Goal: Information Seeking & Learning: Learn about a topic

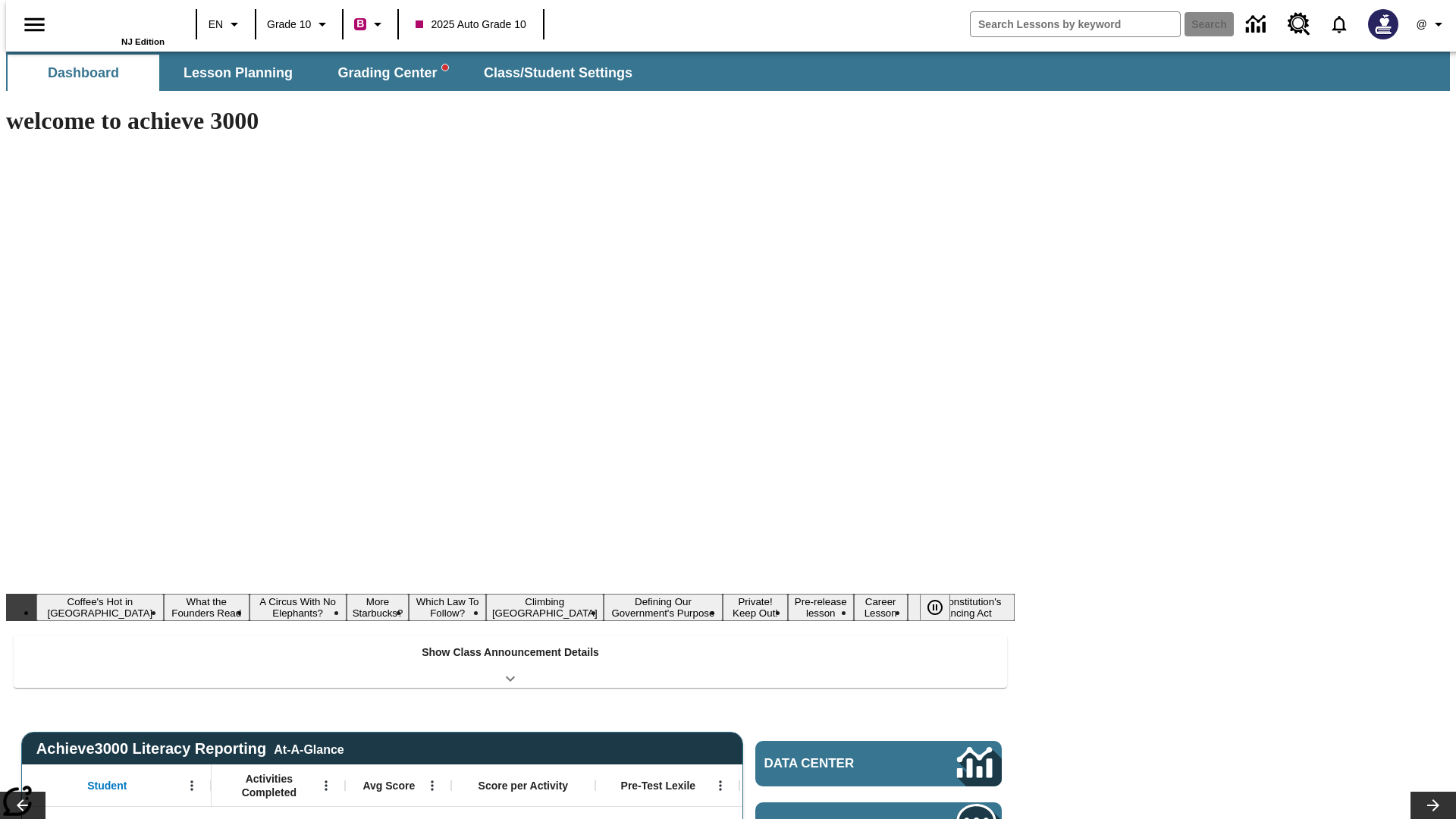
type input "-1"
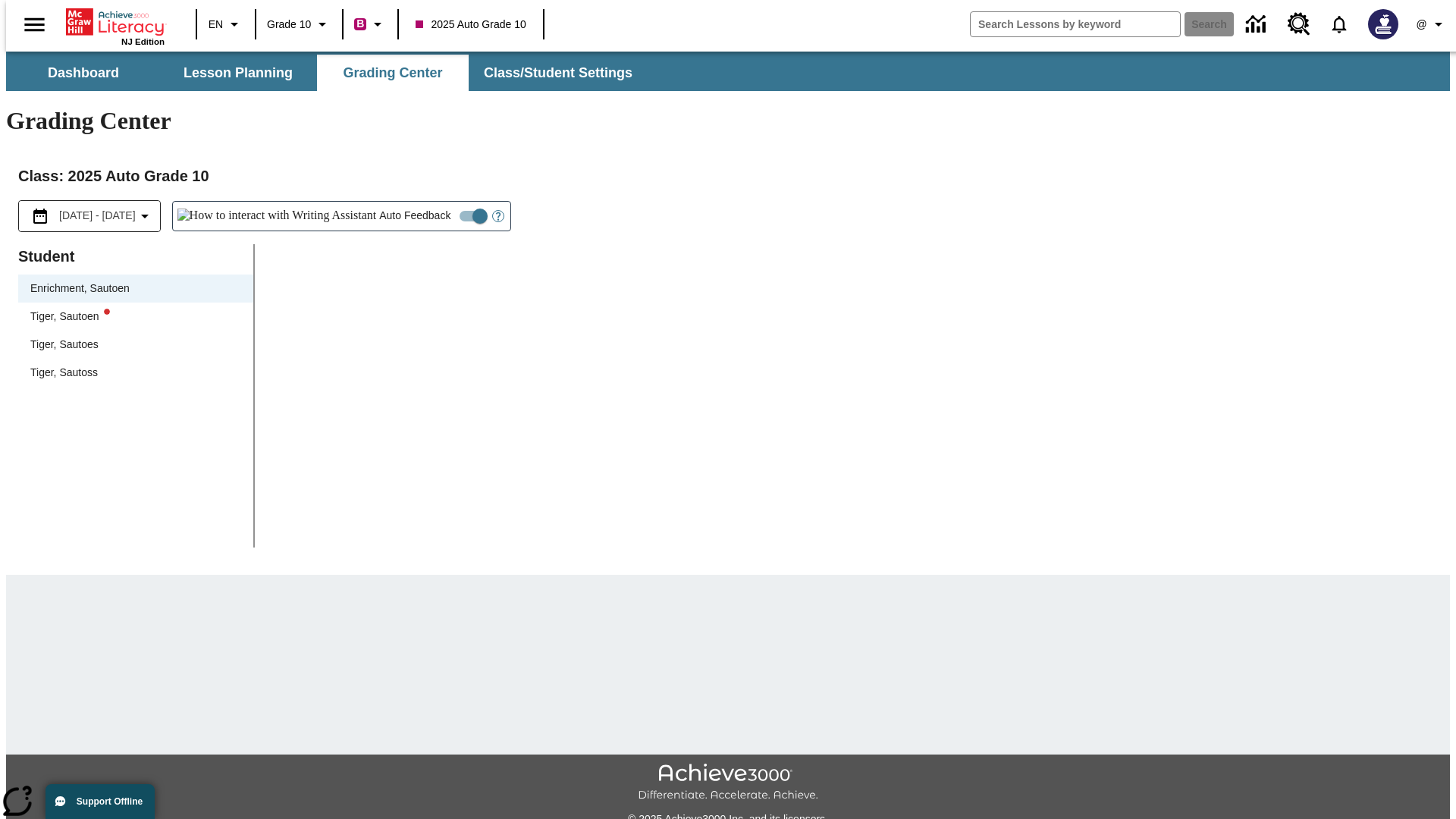
click at [131, 309] on div "Tiger, Sautoen" at bounding box center [135, 317] width 211 height 16
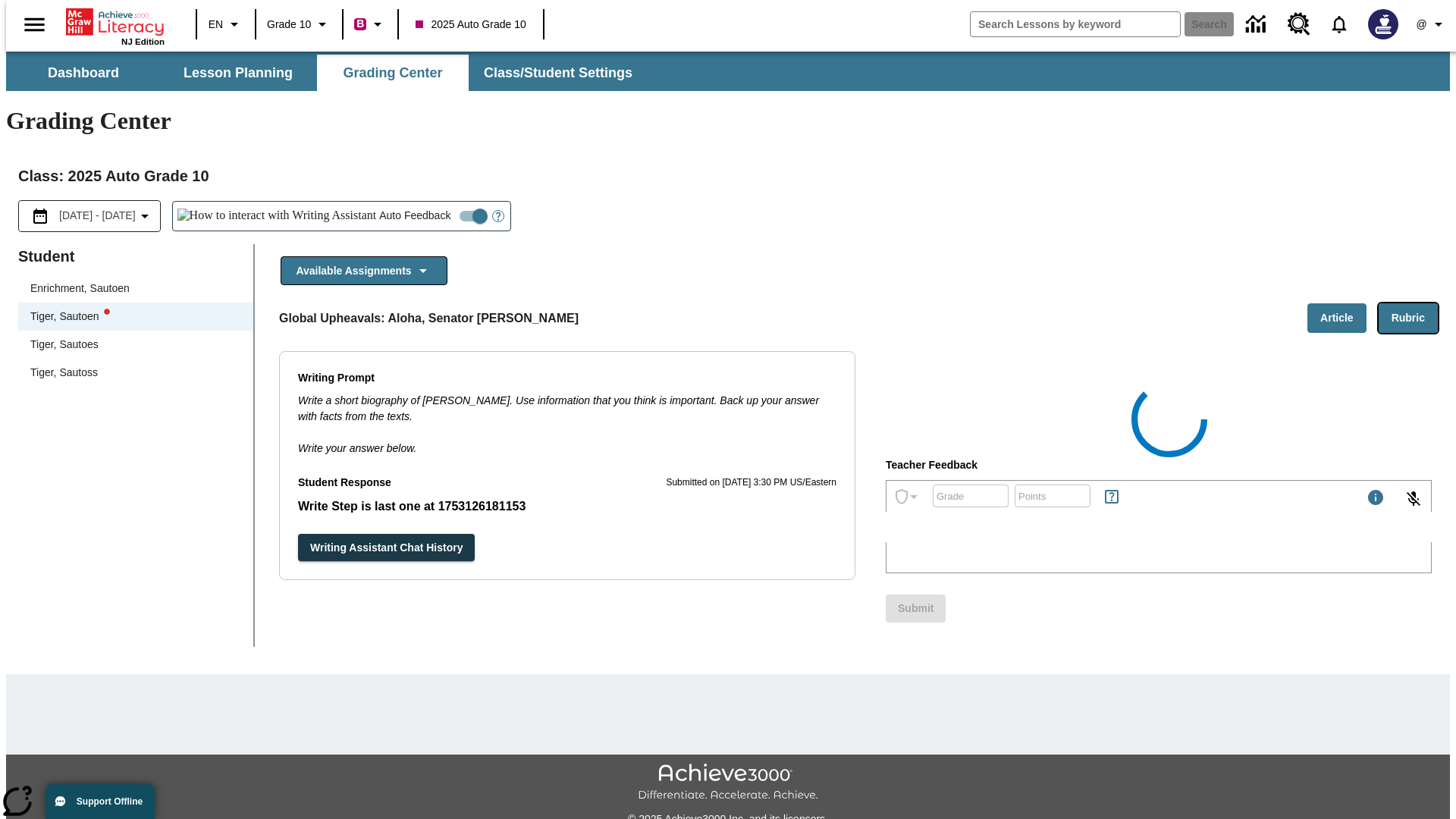
click at [1414, 304] on button "Rubric" at bounding box center [1408, 318] width 59 height 29
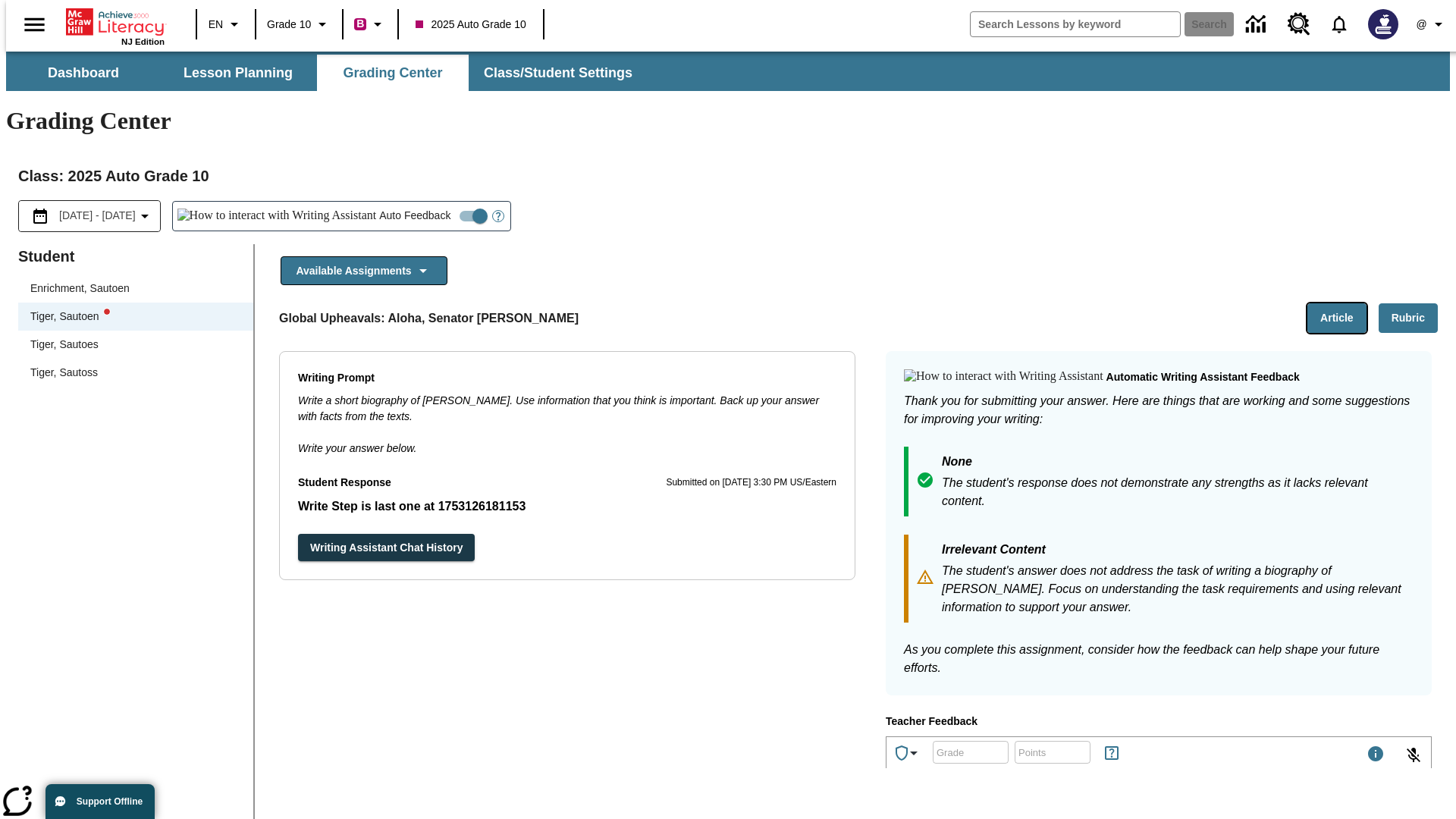
click at [1343, 304] on button "Article" at bounding box center [1337, 318] width 59 height 29
click at [225, 25] on icon "Language: EN, Select a language" at bounding box center [234, 25] width 18 height 18
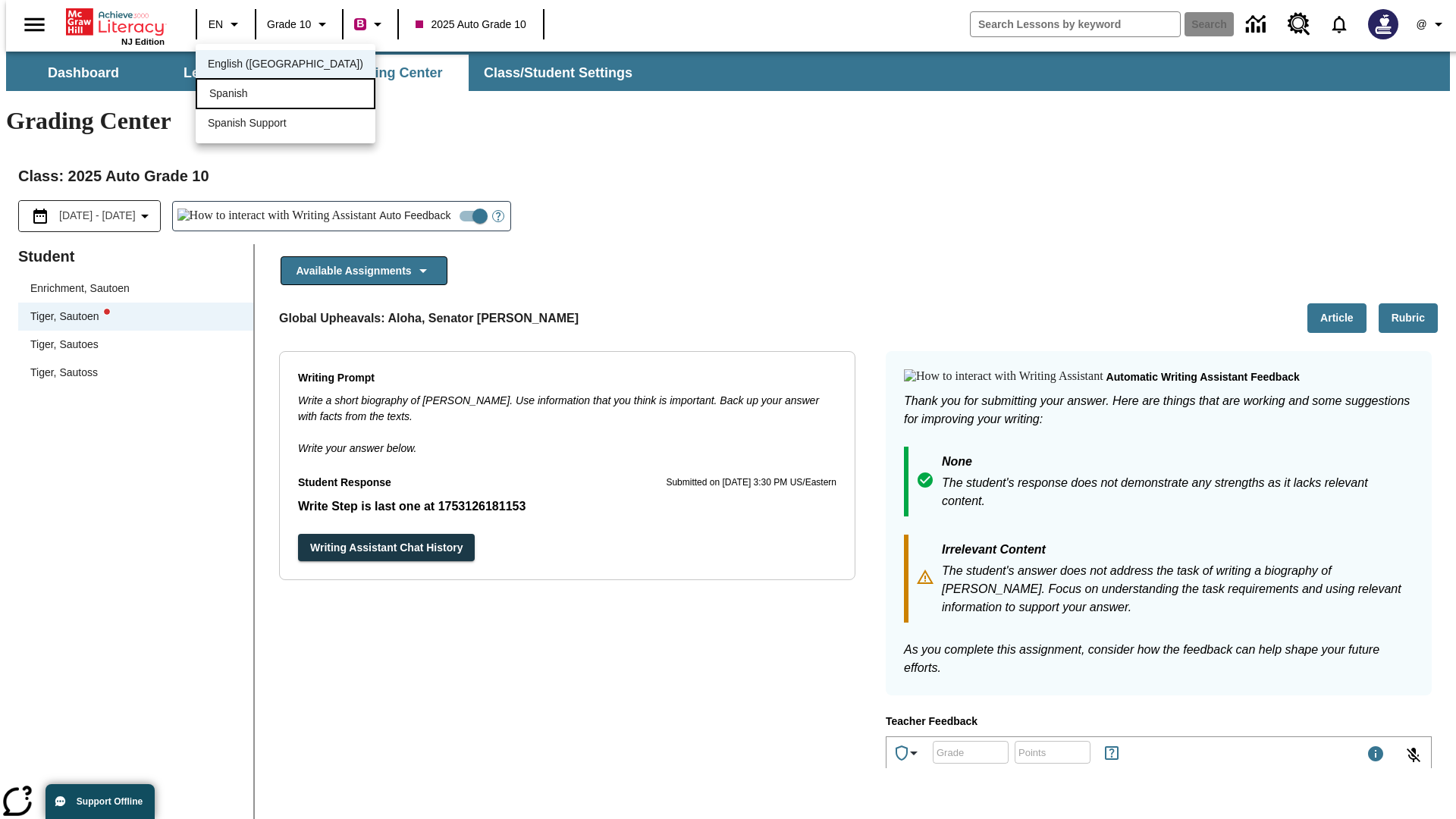
click at [253, 95] on div "Spanish" at bounding box center [286, 94] width 180 height 31
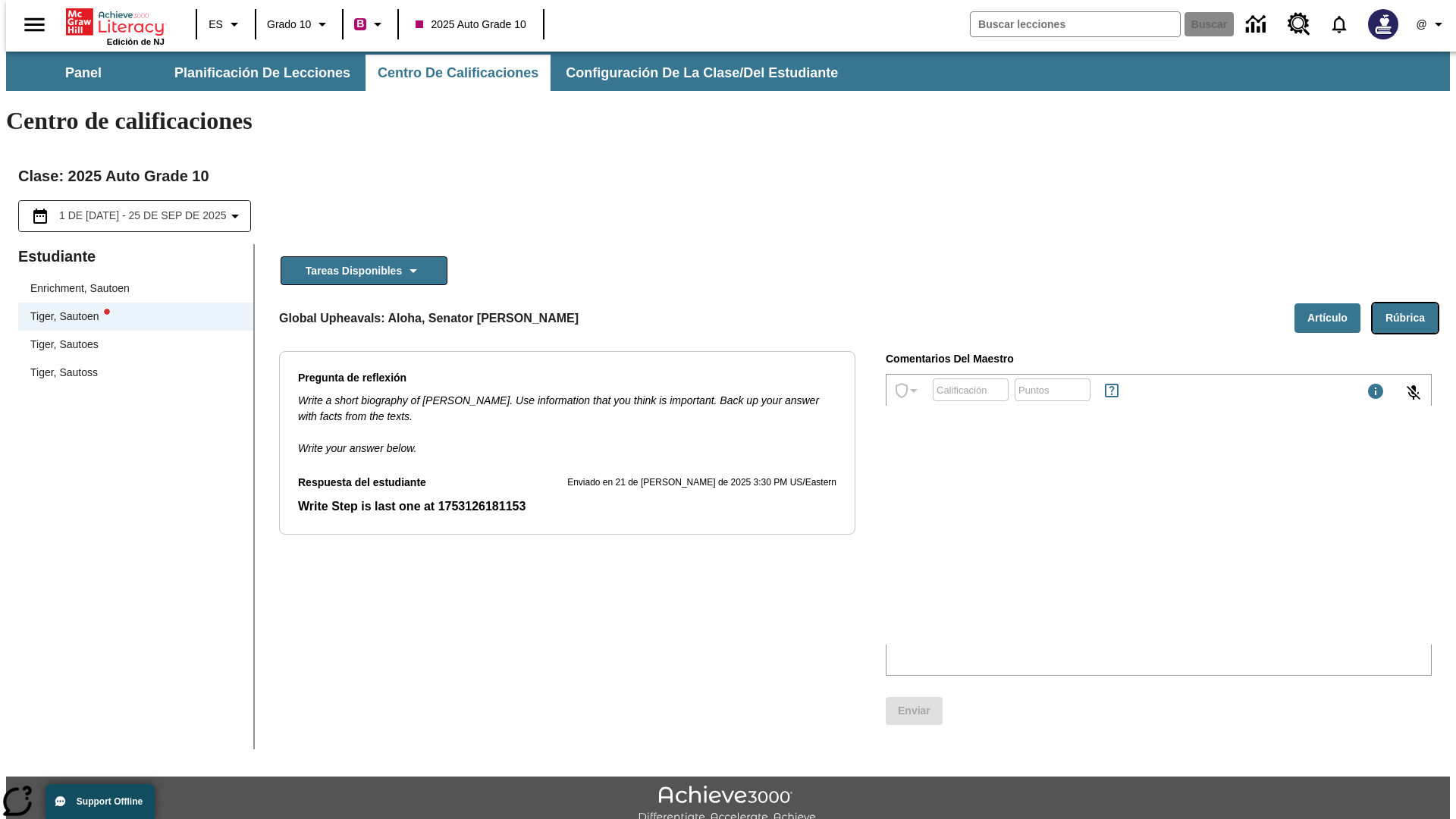
click at [1411, 304] on button "Rúbrica" at bounding box center [1405, 318] width 65 height 29
click at [1333, 304] on button "Artículo" at bounding box center [1328, 318] width 66 height 29
